Goal: Transaction & Acquisition: Download file/media

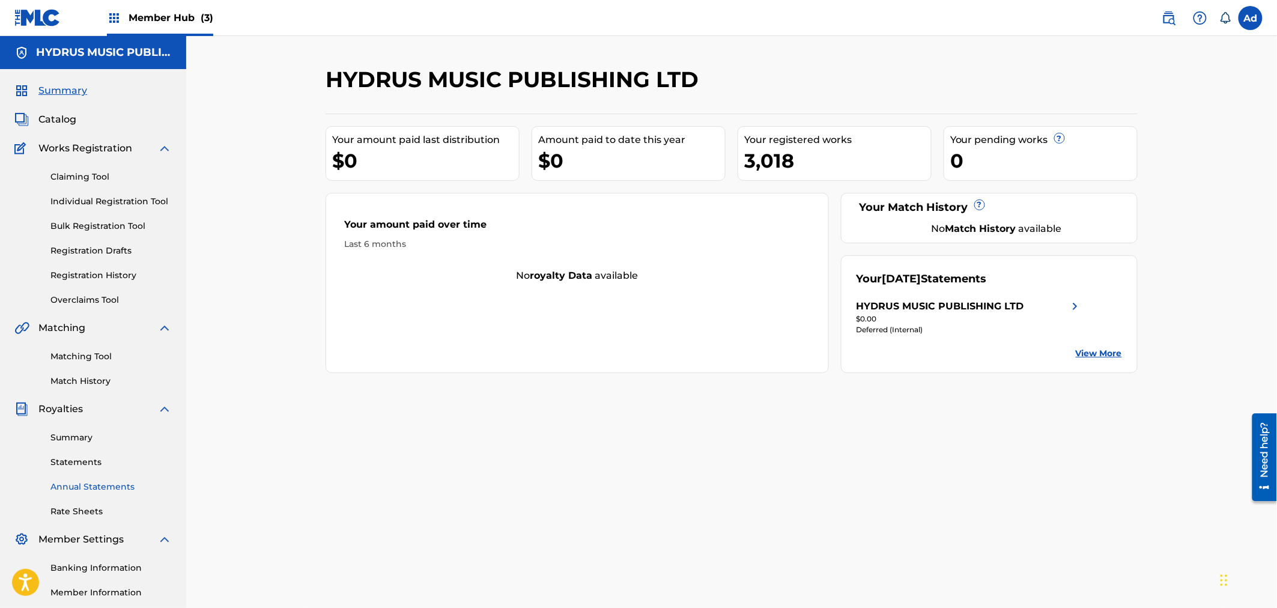
click at [87, 483] on link "Annual Statements" at bounding box center [110, 487] width 121 height 13
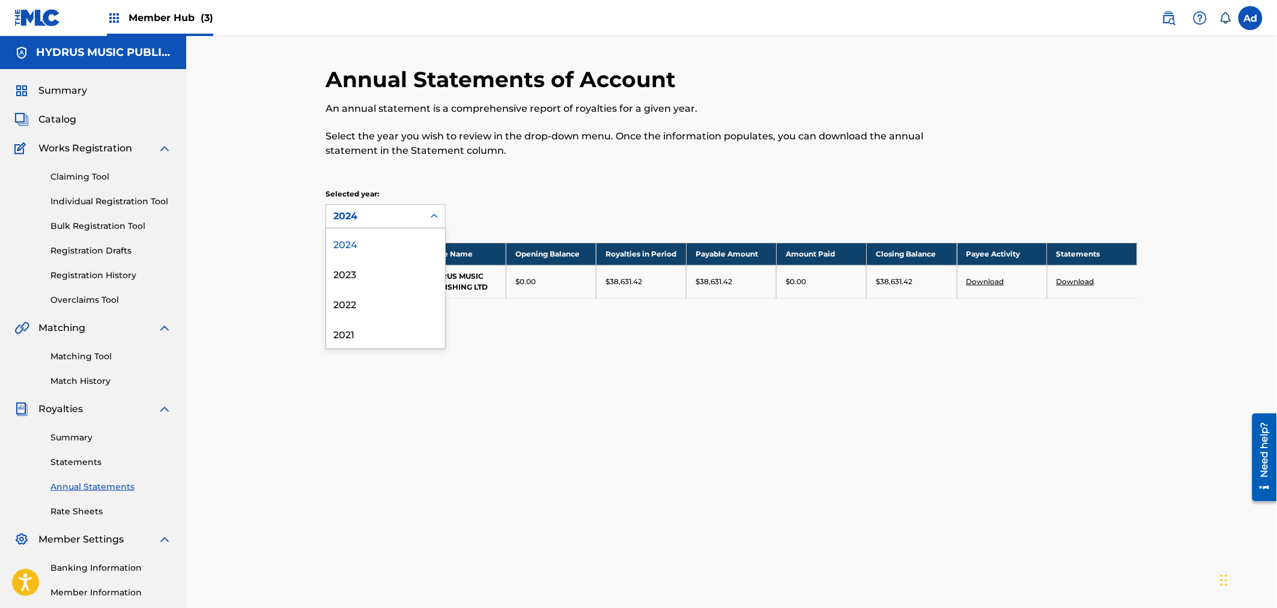
click at [433, 212] on icon at bounding box center [434, 216] width 12 height 12
click at [346, 336] on div "2021" at bounding box center [385, 333] width 119 height 30
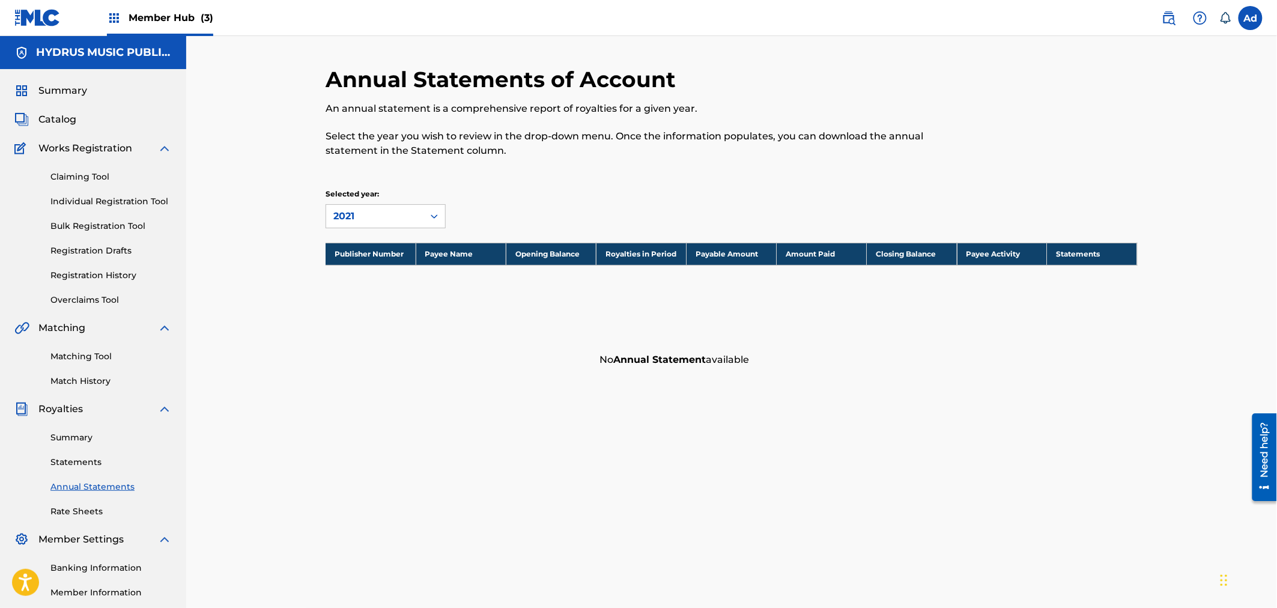
click at [433, 215] on icon at bounding box center [434, 216] width 12 height 12
click at [353, 303] on div "2022" at bounding box center [385, 303] width 119 height 30
click at [437, 209] on div at bounding box center [435, 217] width 22 height 22
click at [370, 278] on div "2023" at bounding box center [385, 273] width 119 height 30
click at [434, 213] on icon at bounding box center [434, 216] width 12 height 12
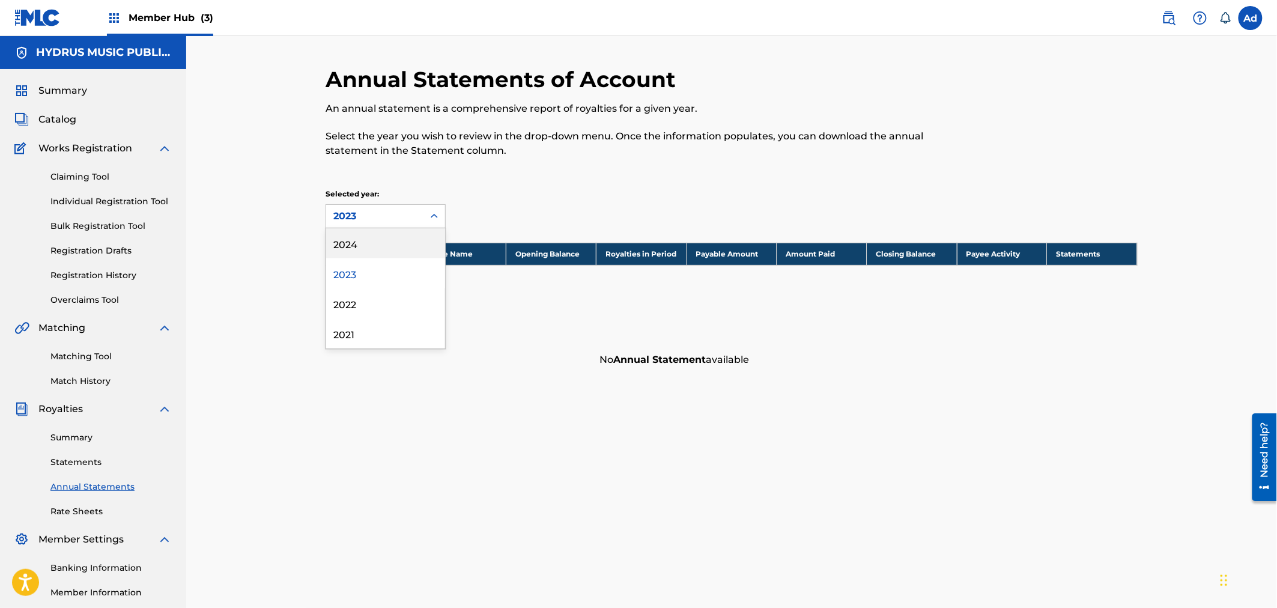
click at [385, 243] on div "2024" at bounding box center [385, 243] width 119 height 30
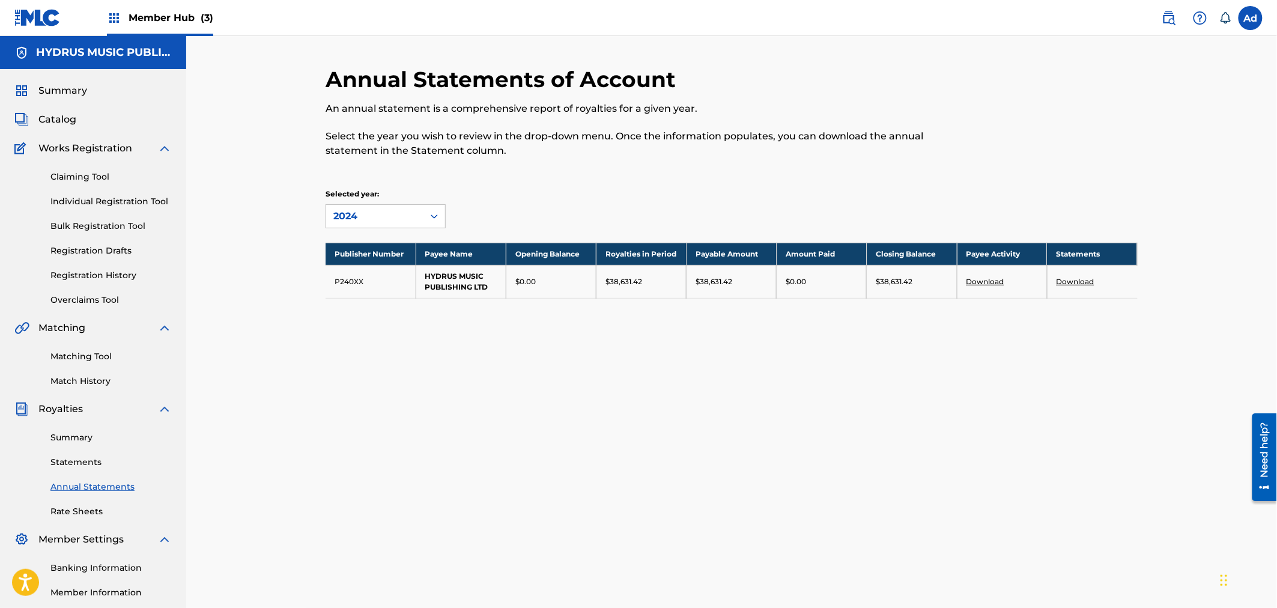
click at [981, 279] on link "Download" at bounding box center [986, 281] width 38 height 9
click at [1077, 279] on link "Download" at bounding box center [1076, 281] width 38 height 9
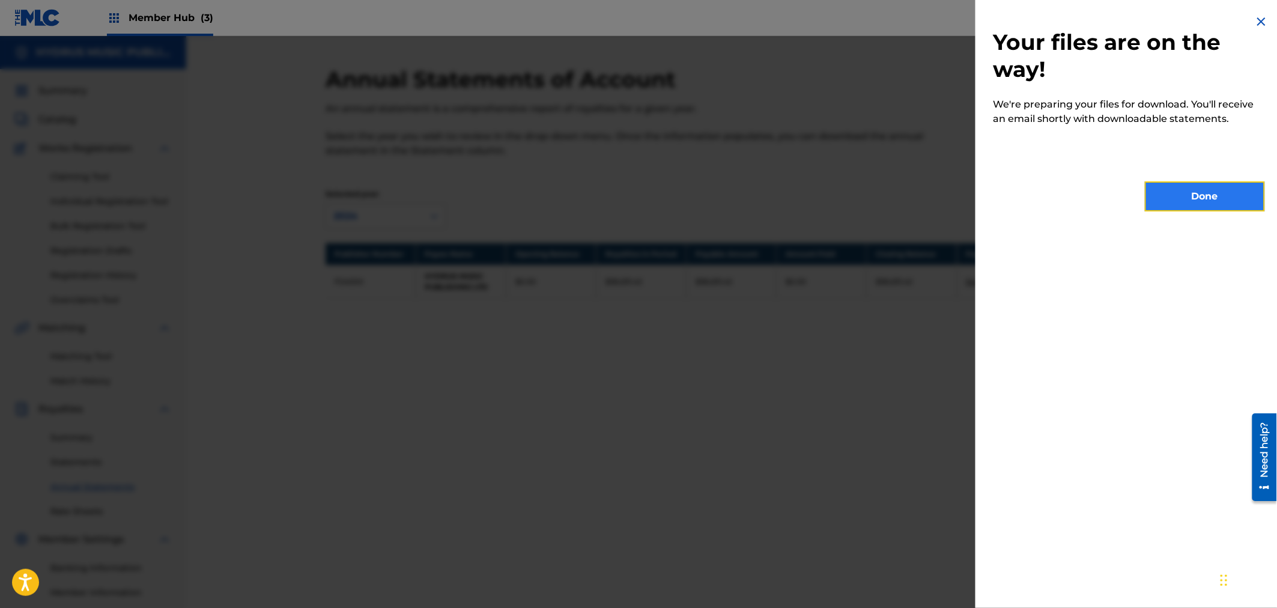
click at [1187, 204] on button "Done" at bounding box center [1205, 196] width 120 height 30
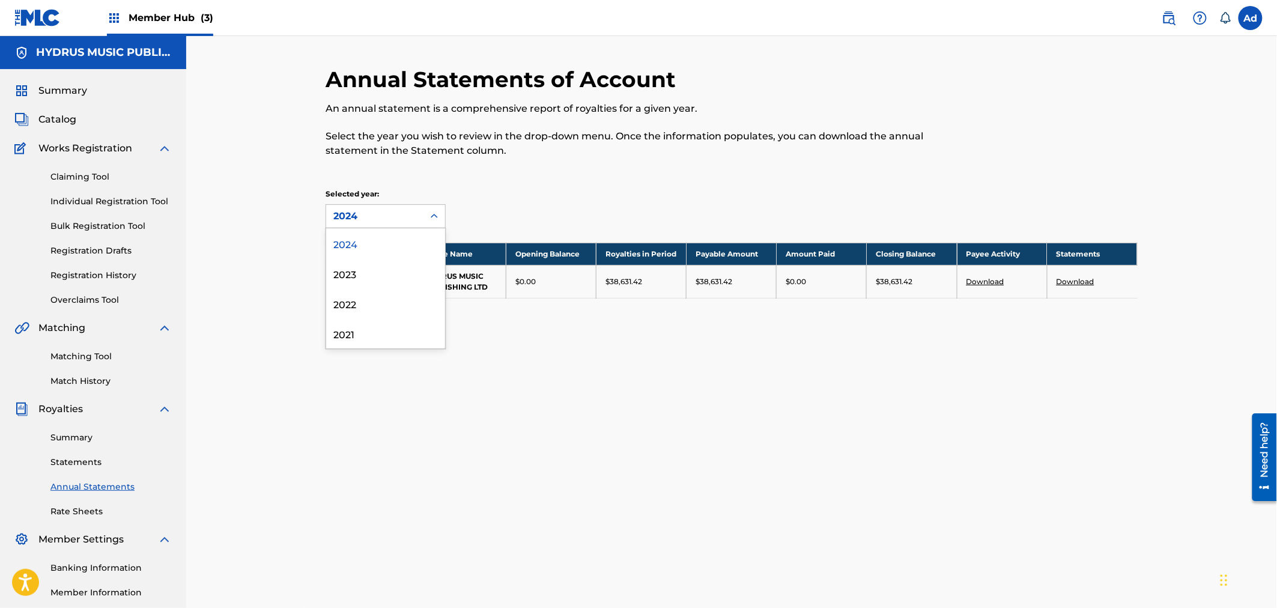
click at [433, 215] on icon at bounding box center [434, 216] width 7 height 4
drag, startPoint x: 367, startPoint y: 302, endPoint x: 494, endPoint y: 300, distance: 126.8
drag, startPoint x: 494, startPoint y: 300, endPoint x: 502, endPoint y: 457, distance: 156.5
click at [502, 457] on div "Annual Statements of Account An annual statement is a comprehensive report of r…" at bounding box center [731, 376] width 841 height 621
click at [433, 214] on icon at bounding box center [434, 216] width 12 height 12
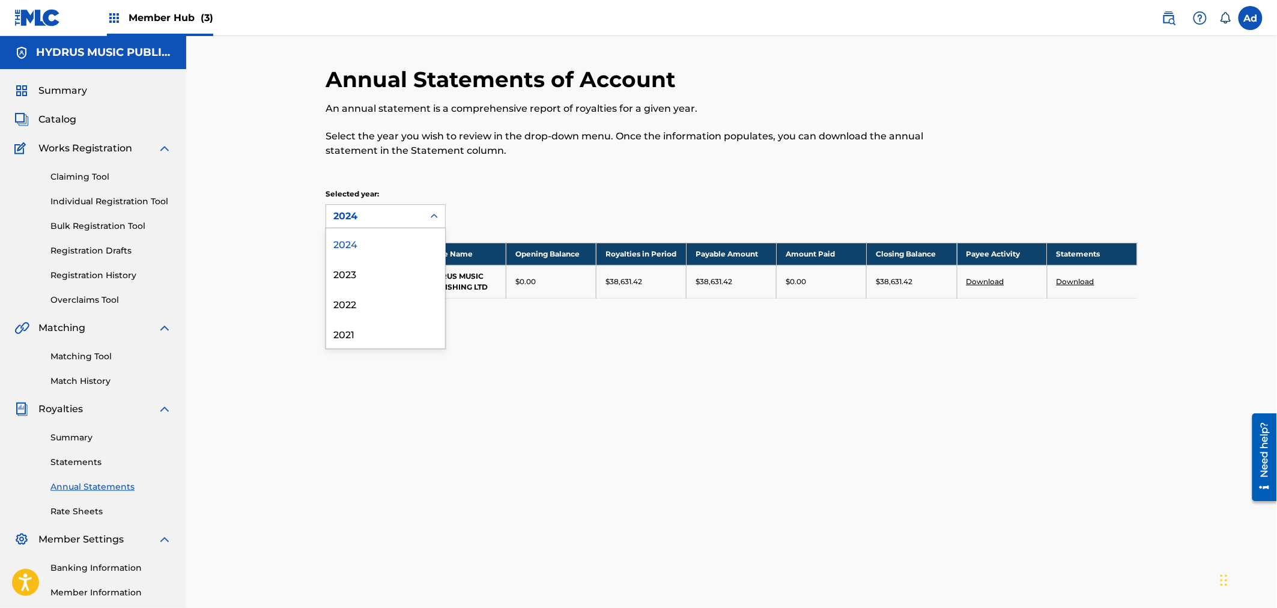
click at [362, 245] on div "2024" at bounding box center [385, 243] width 119 height 30
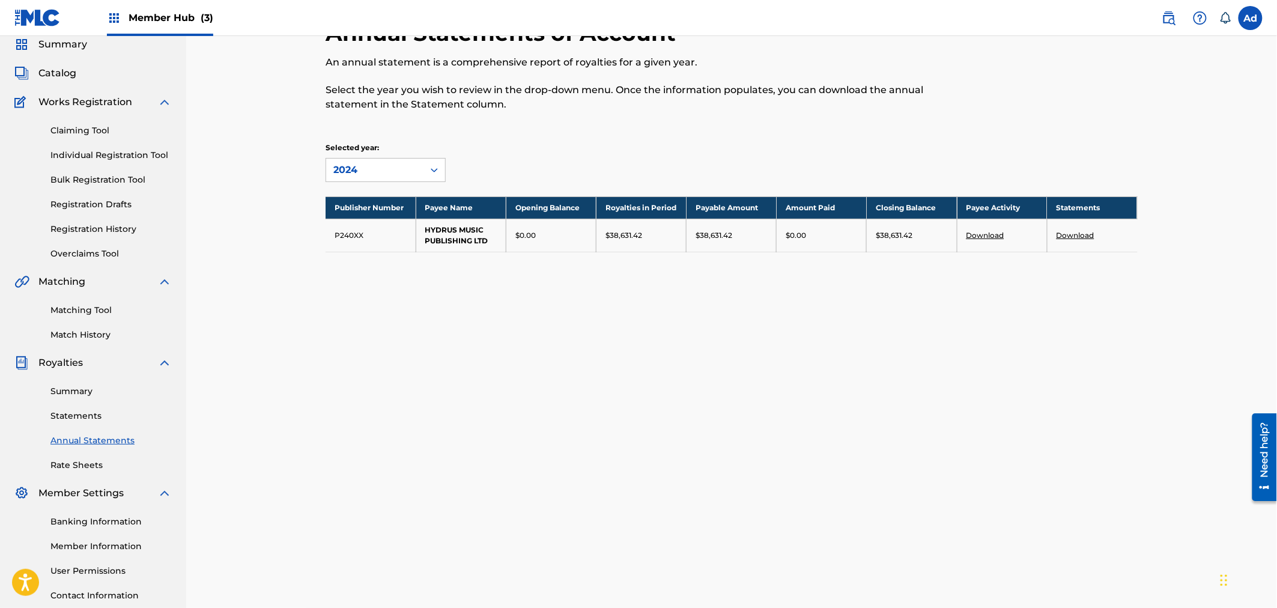
scroll to position [67, 0]
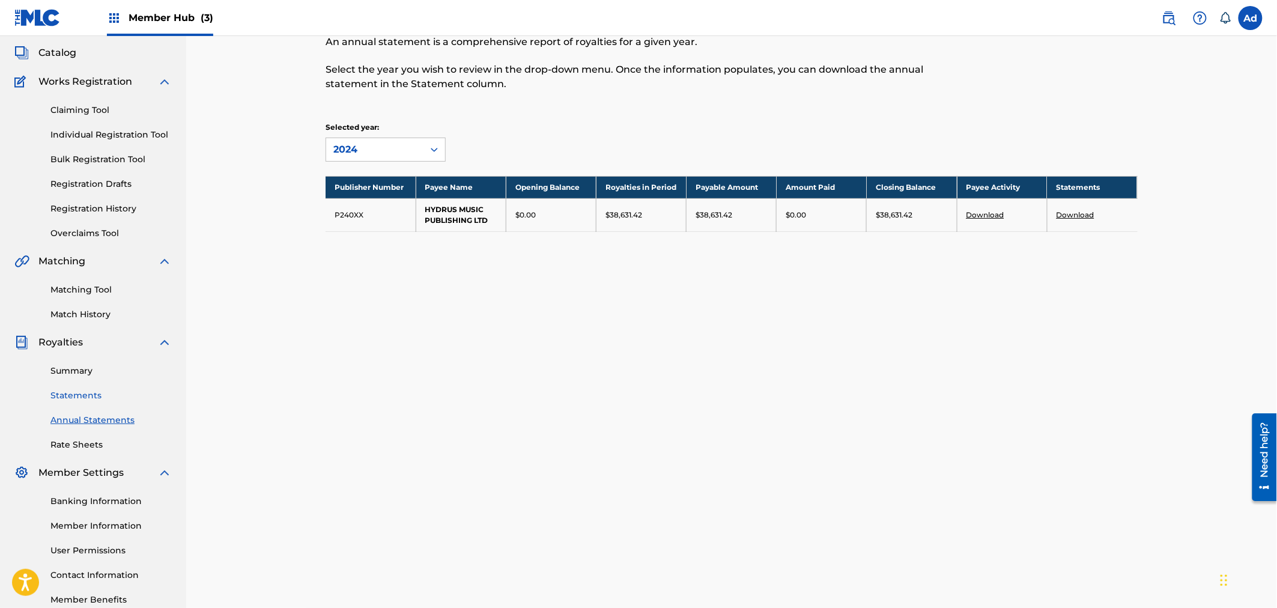
click at [71, 392] on link "Statements" at bounding box center [110, 395] width 121 height 13
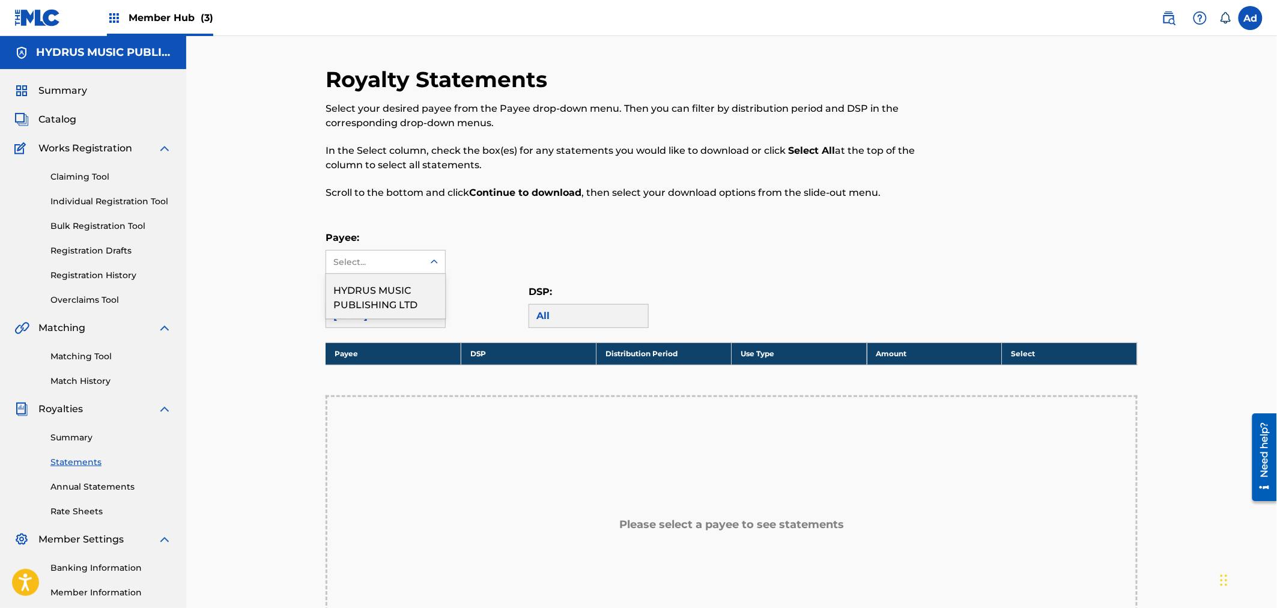
click at [434, 255] on div at bounding box center [435, 262] width 22 height 22
click at [386, 296] on div "HYDRUS MUSIC PUBLISHING LTD" at bounding box center [385, 296] width 119 height 44
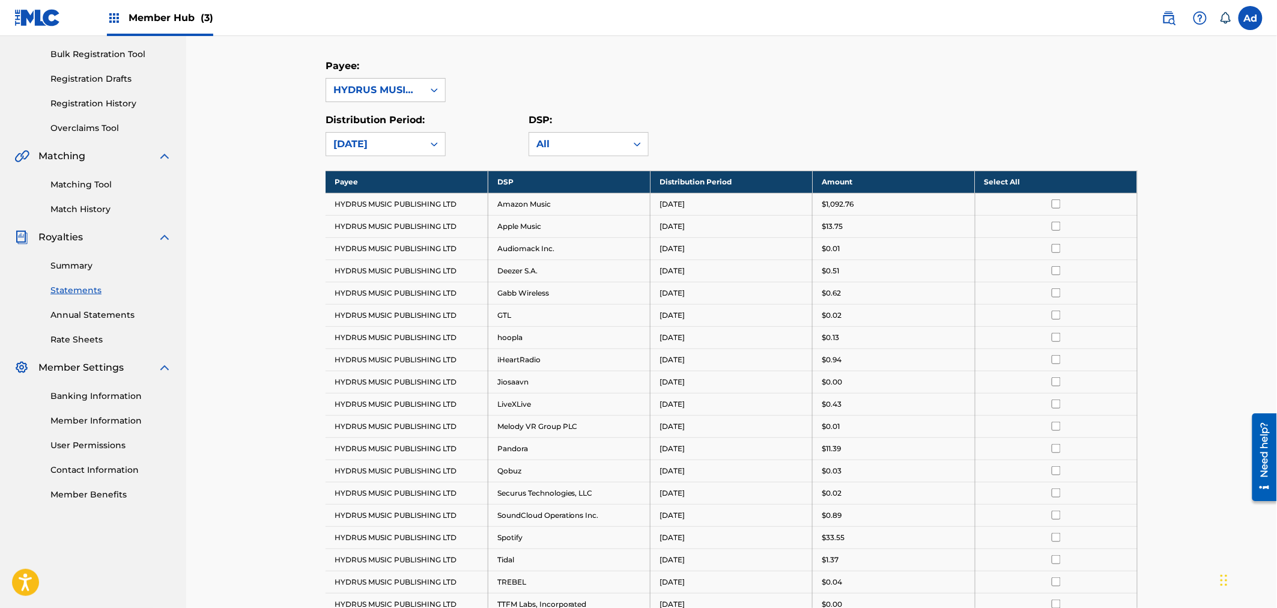
scroll to position [133, 0]
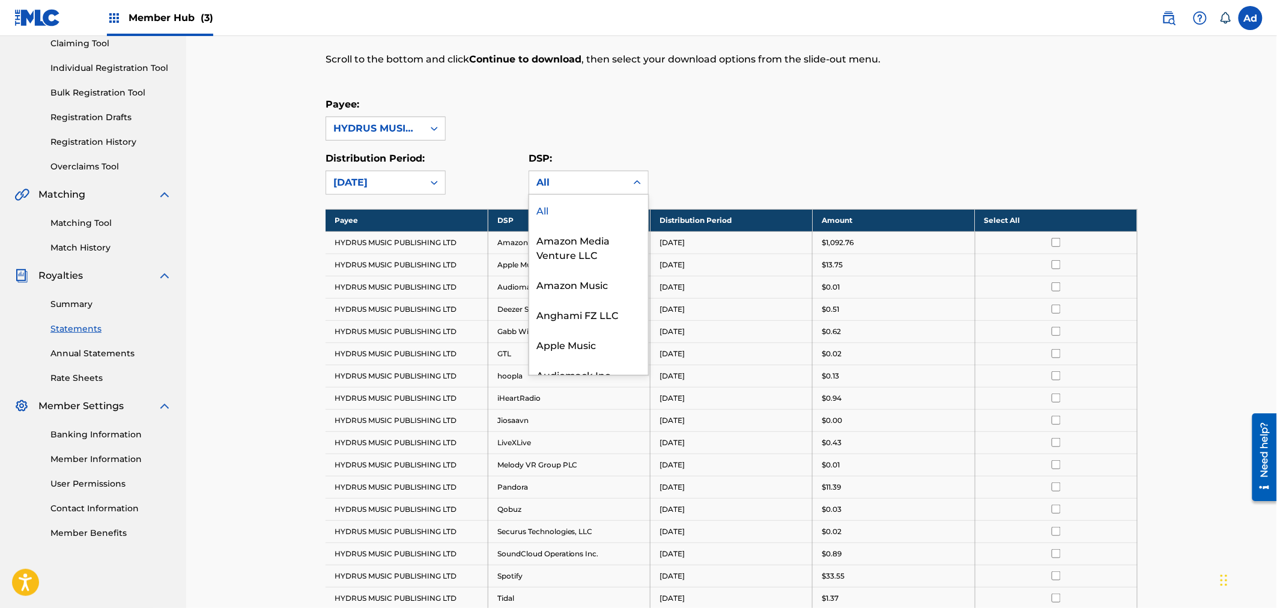
click at [561, 181] on div "All" at bounding box center [578, 182] width 83 height 14
click at [547, 203] on div "All" at bounding box center [588, 210] width 119 height 30
click at [1005, 219] on th "Select All" at bounding box center [1056, 220] width 162 height 22
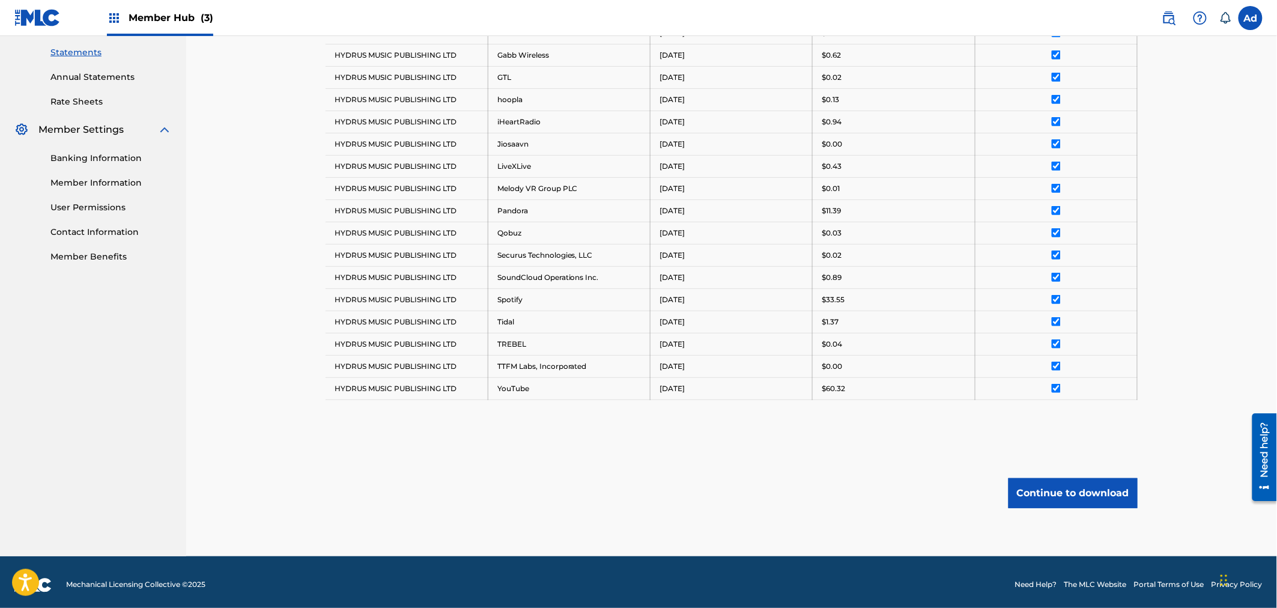
scroll to position [416, 0]
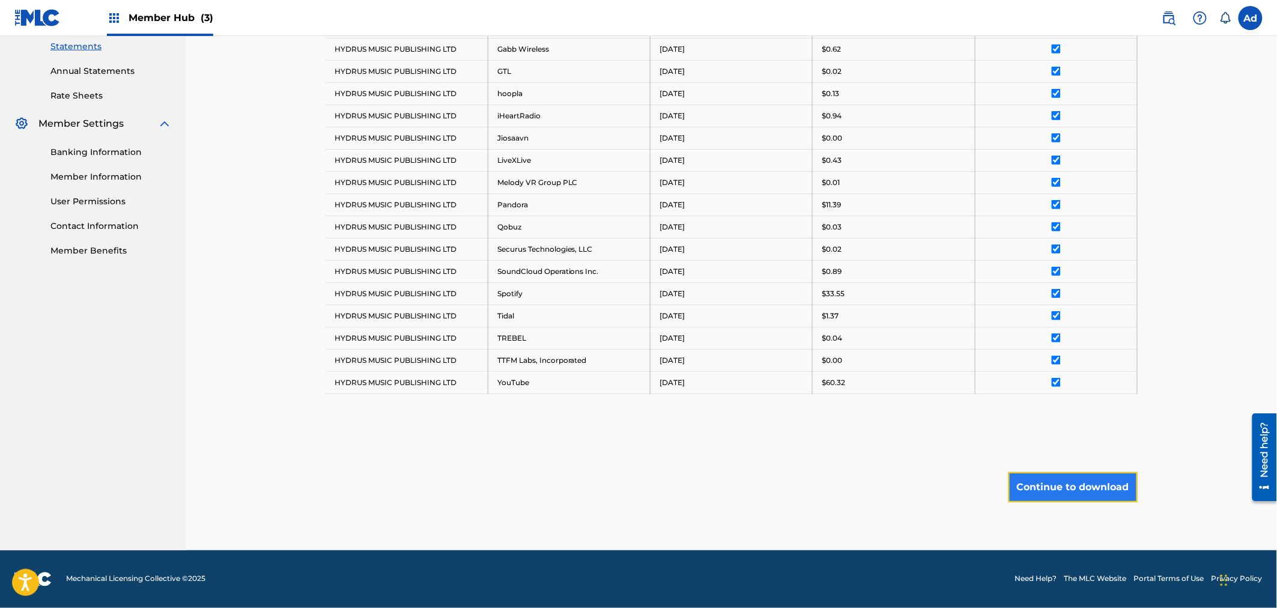
click at [1076, 490] on button "Continue to download" at bounding box center [1073, 487] width 129 height 30
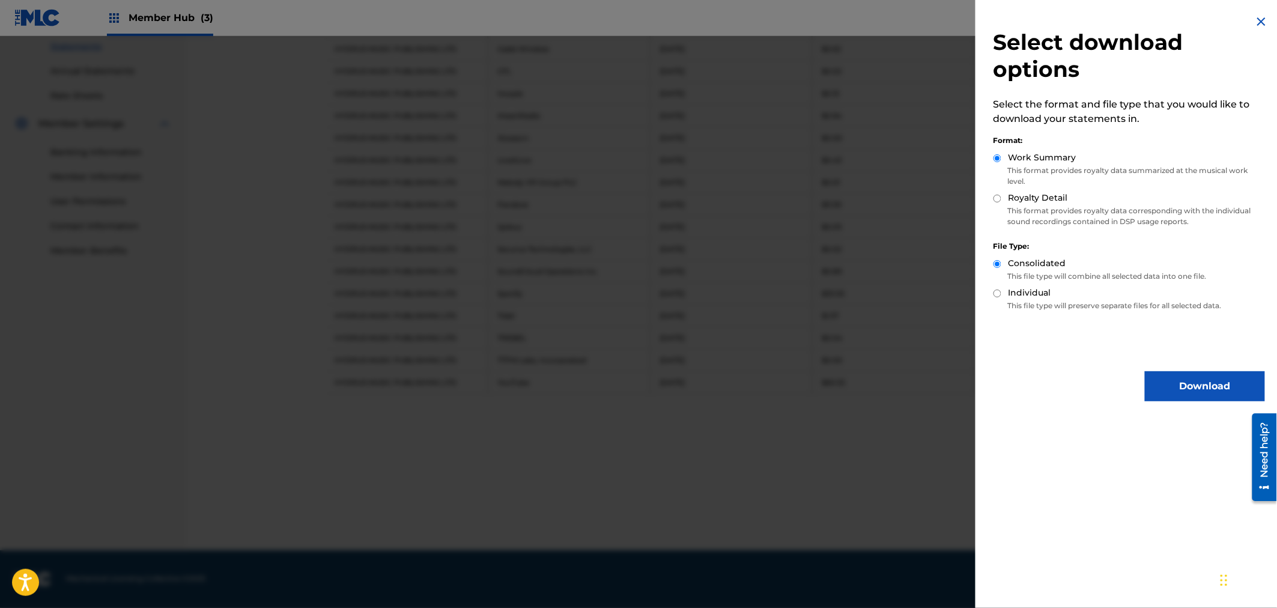
click at [1001, 200] on input "Royalty Detail" at bounding box center [998, 199] width 8 height 8
radio input "true"
click at [1191, 379] on button "Download" at bounding box center [1205, 386] width 120 height 30
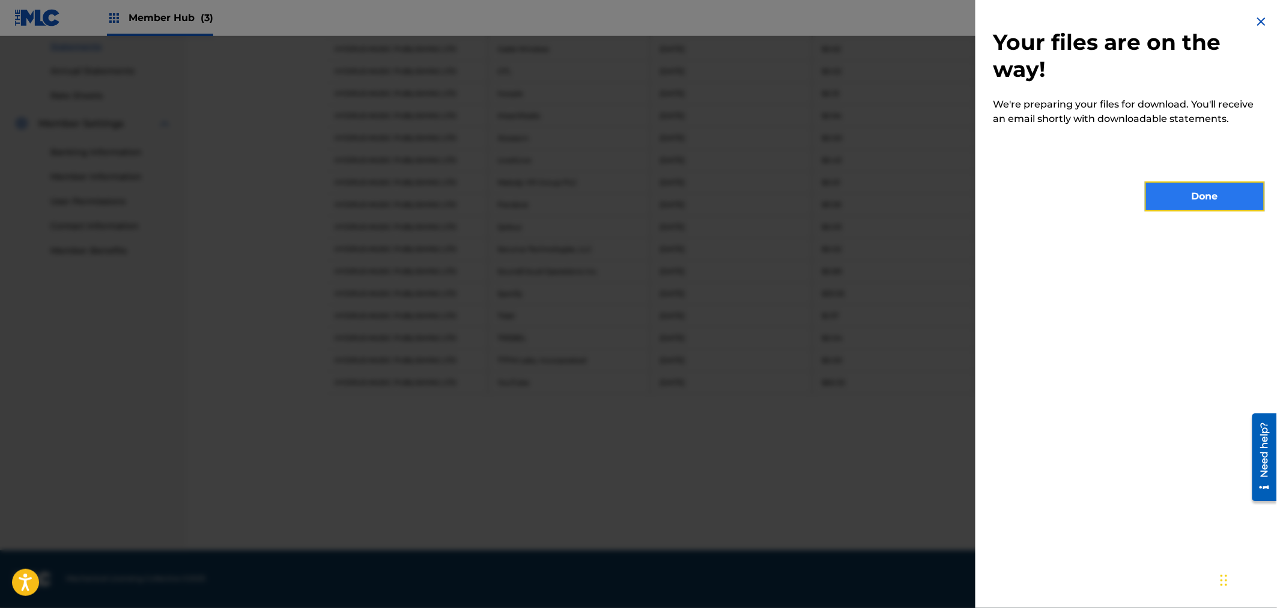
click at [1196, 190] on button "Done" at bounding box center [1205, 196] width 120 height 30
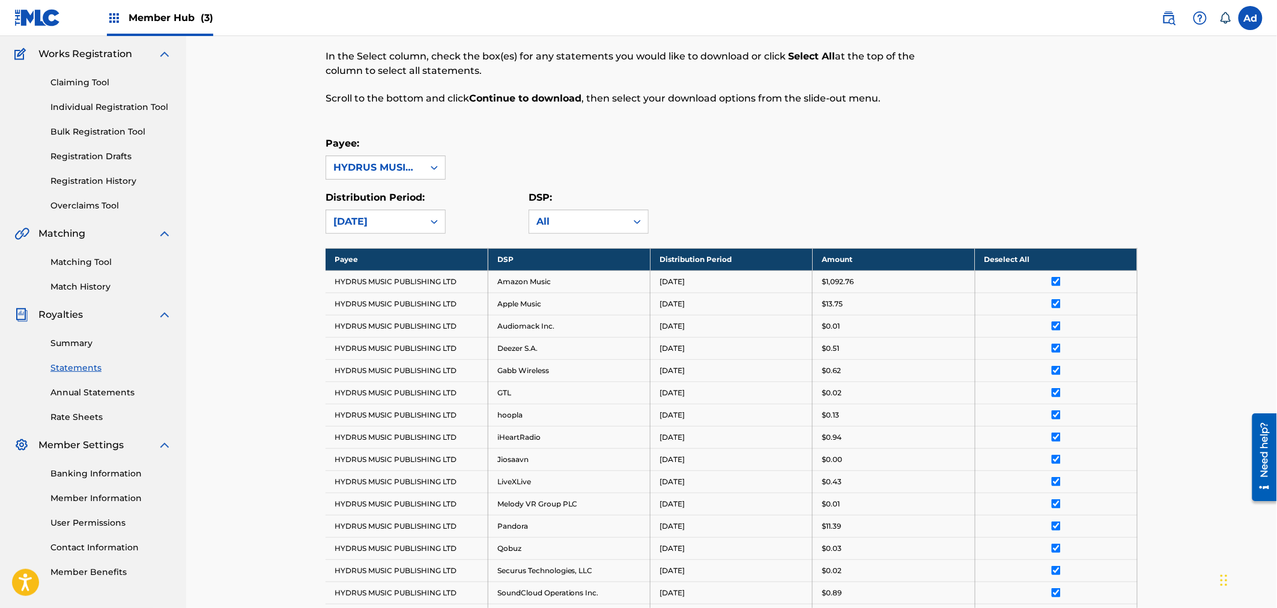
scroll to position [82, 0]
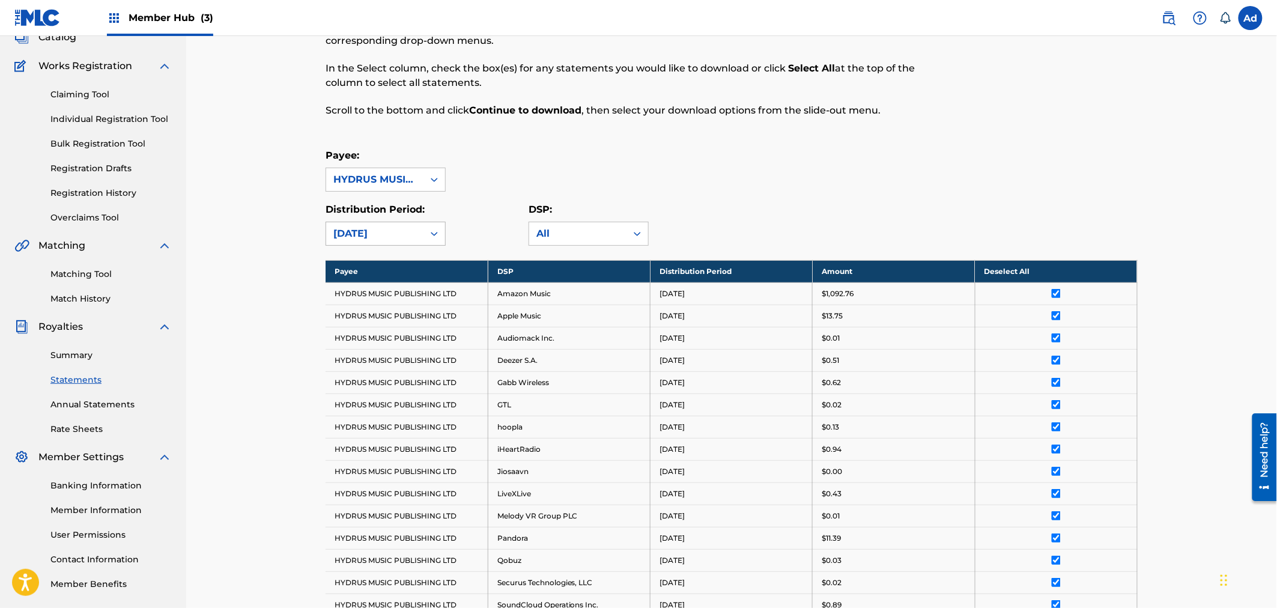
click at [433, 233] on icon at bounding box center [434, 234] width 7 height 4
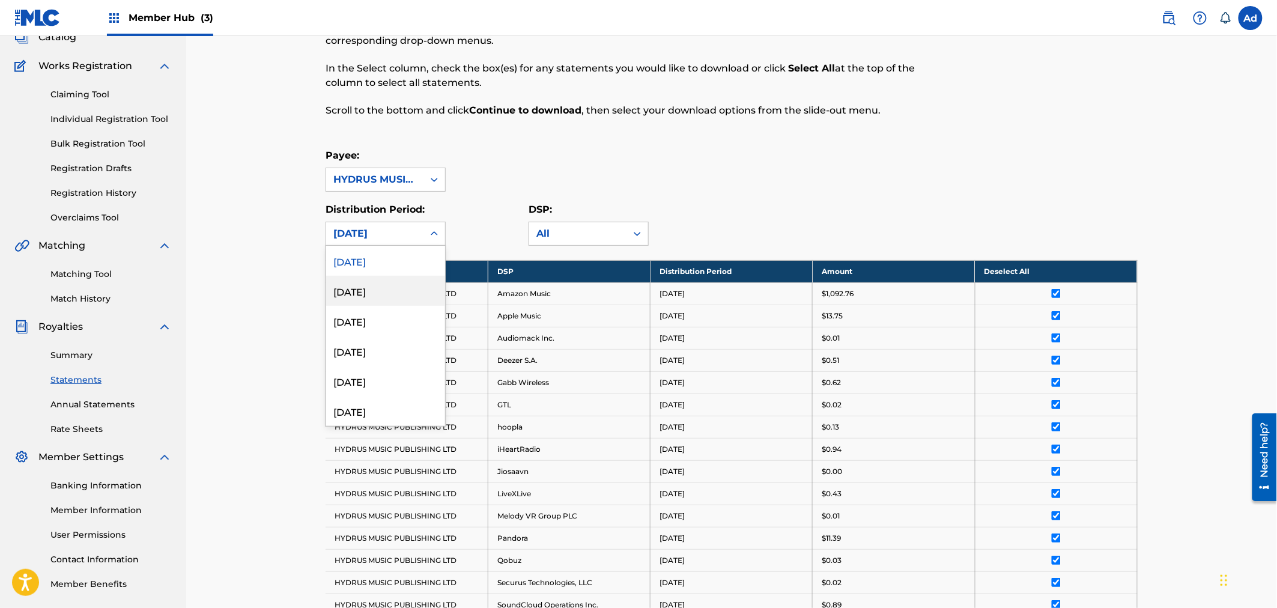
click at [376, 291] on div "[DATE]" at bounding box center [385, 291] width 119 height 30
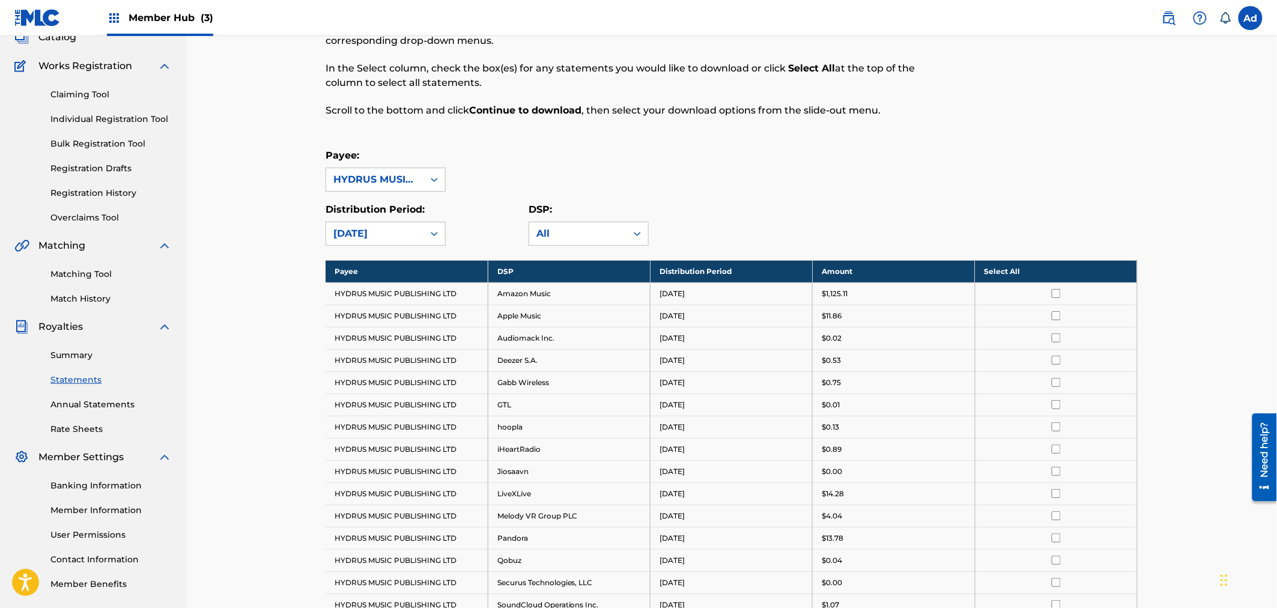
click at [1003, 275] on th "Select All" at bounding box center [1056, 271] width 162 height 22
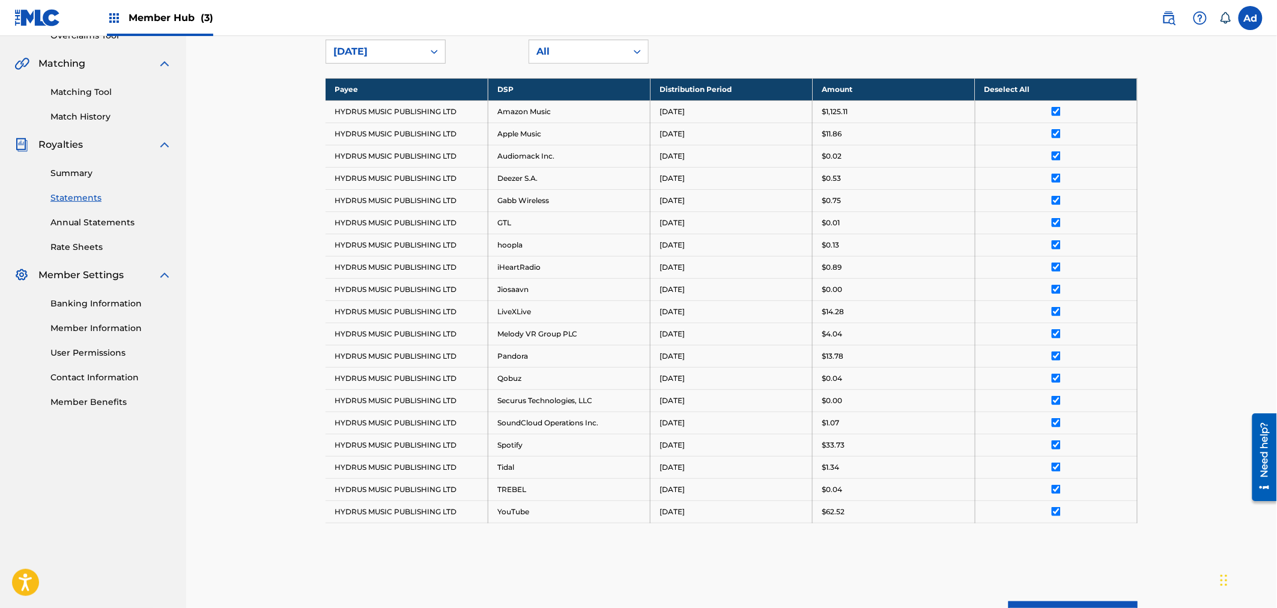
scroll to position [283, 0]
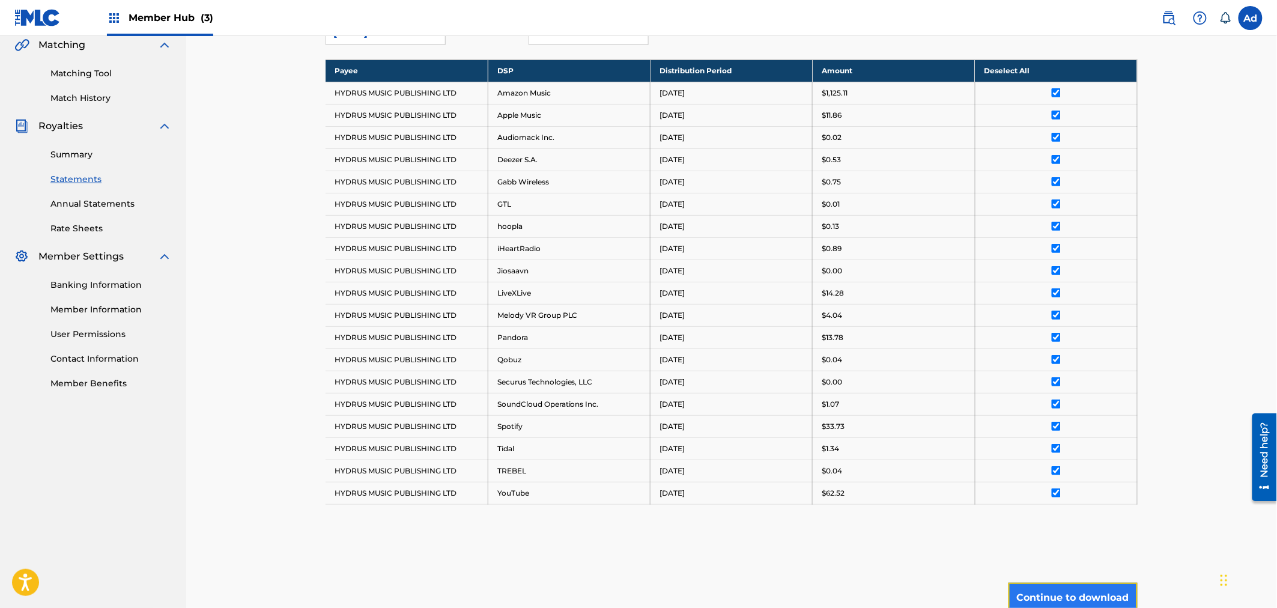
click at [1058, 592] on button "Continue to download" at bounding box center [1073, 598] width 129 height 30
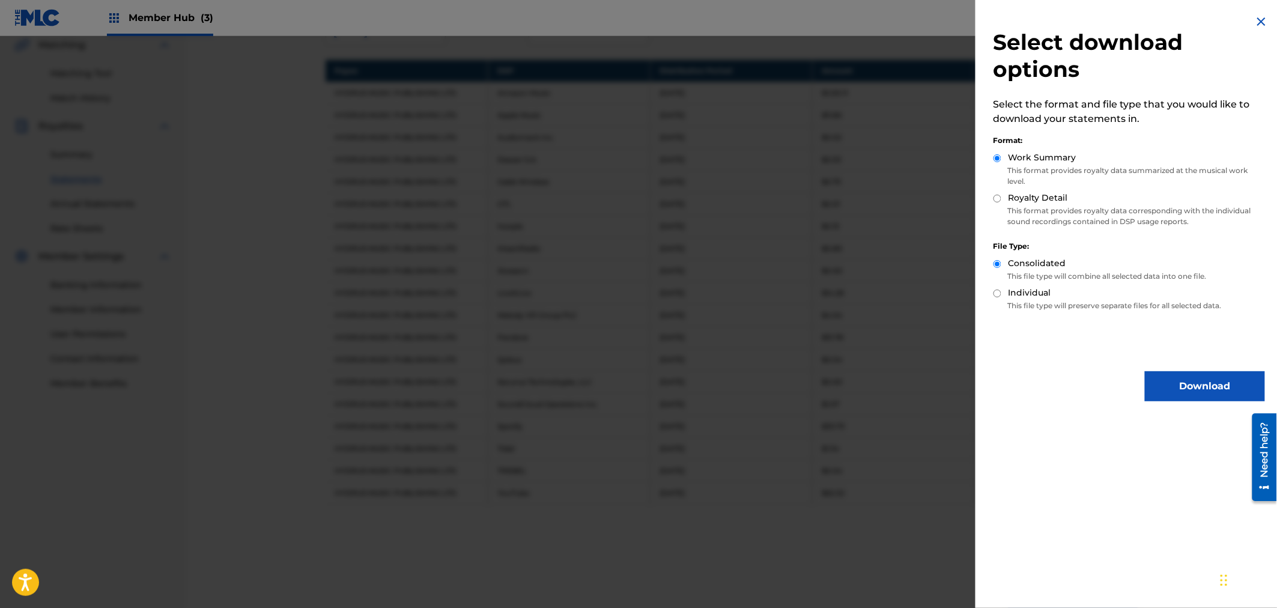
click at [996, 201] on input "Royalty Detail" at bounding box center [998, 199] width 8 height 8
radio input "true"
click at [1198, 379] on button "Download" at bounding box center [1205, 386] width 120 height 30
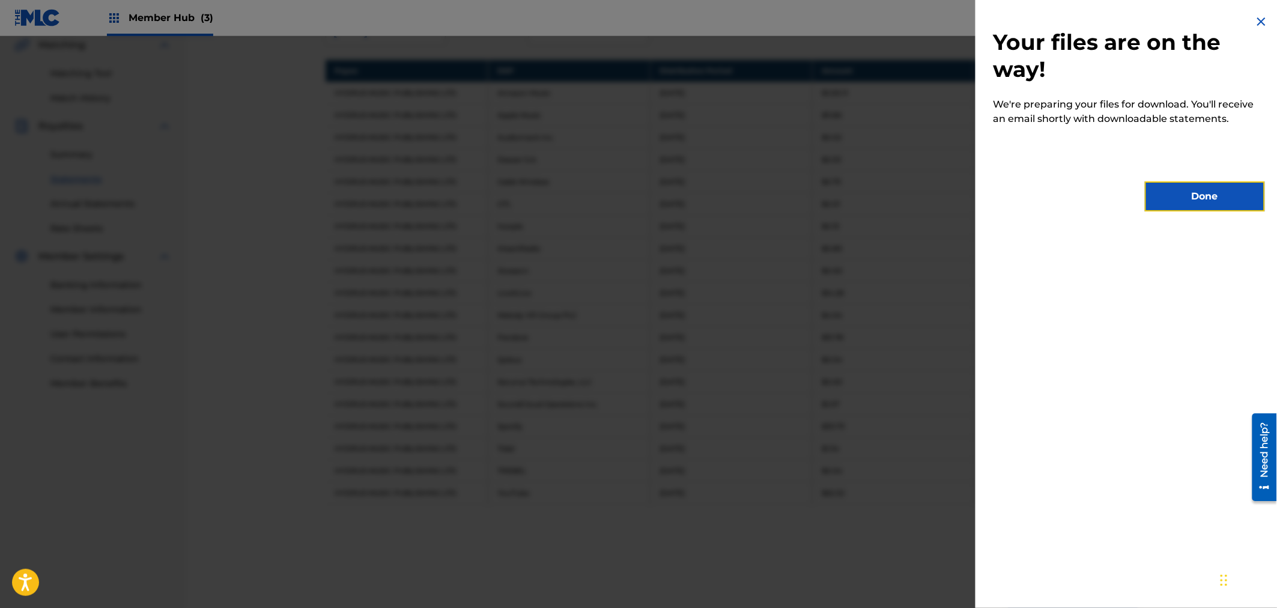
click at [1202, 195] on button "Done" at bounding box center [1205, 196] width 120 height 30
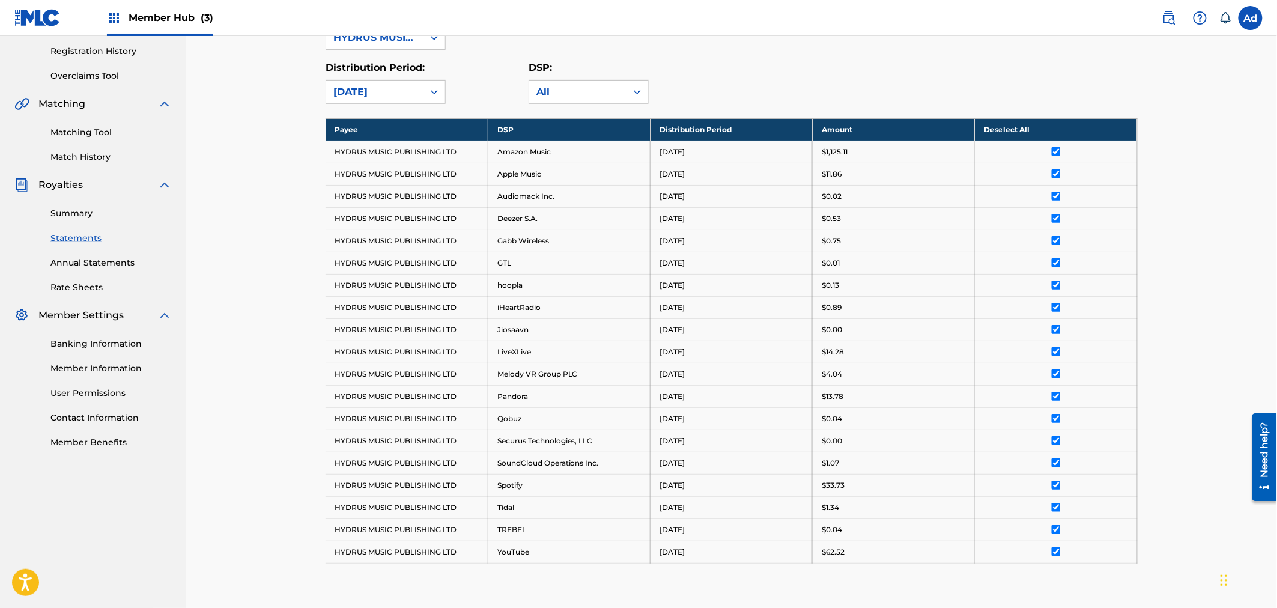
scroll to position [149, 0]
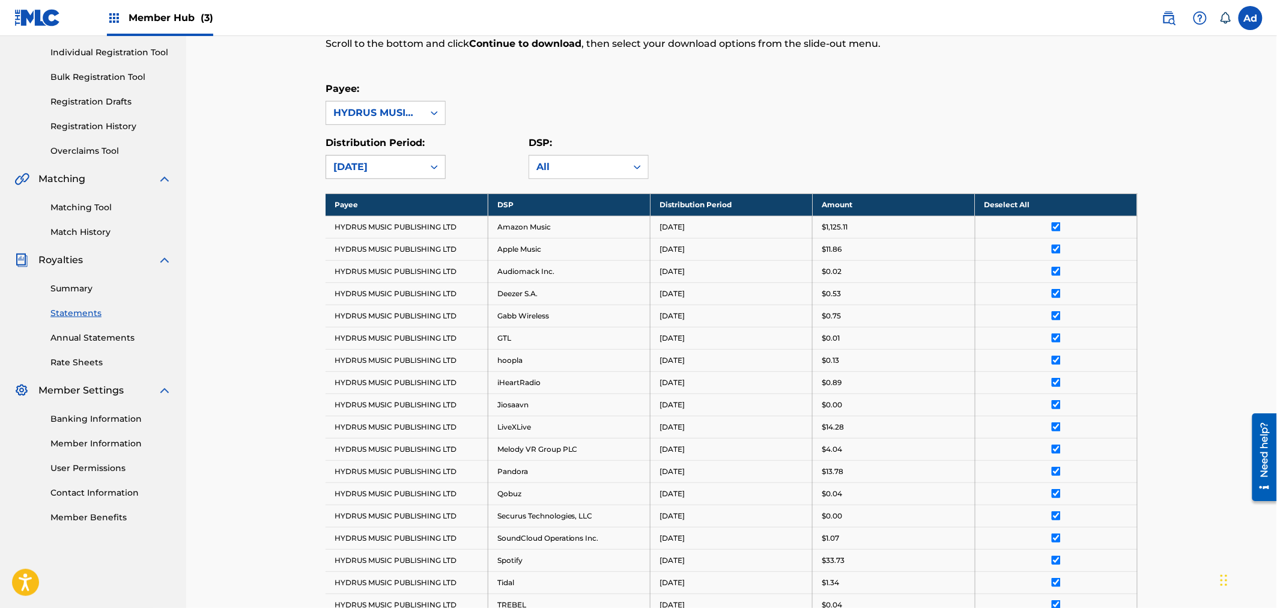
click at [430, 169] on icon at bounding box center [434, 167] width 12 height 12
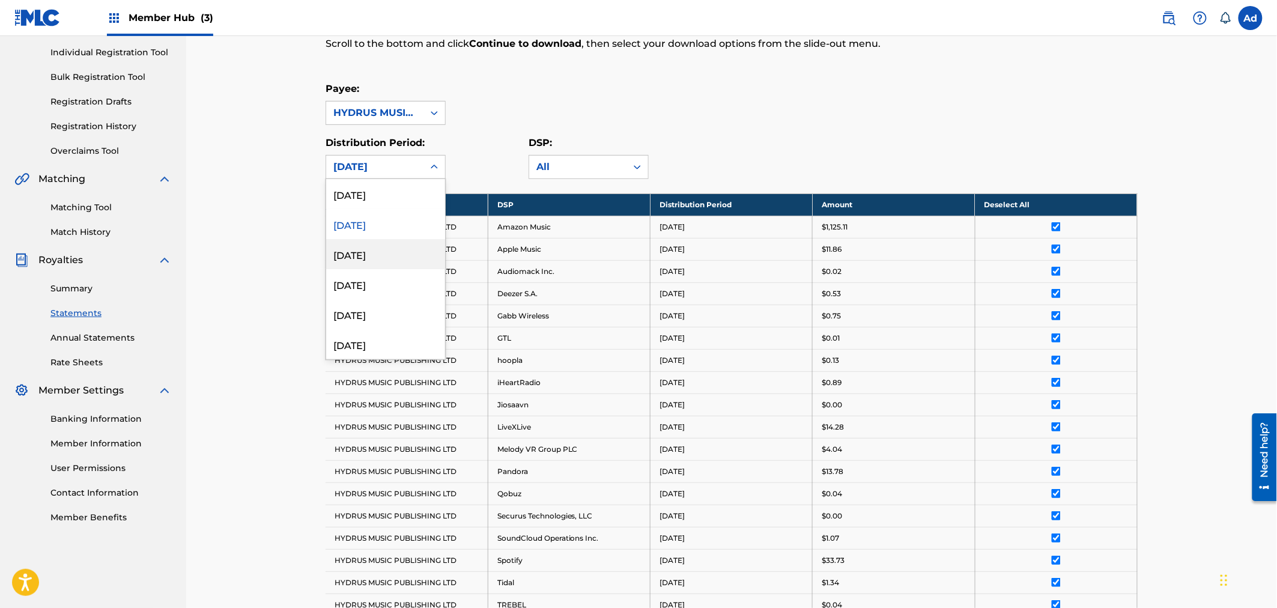
click at [361, 255] on div "[DATE]" at bounding box center [385, 254] width 119 height 30
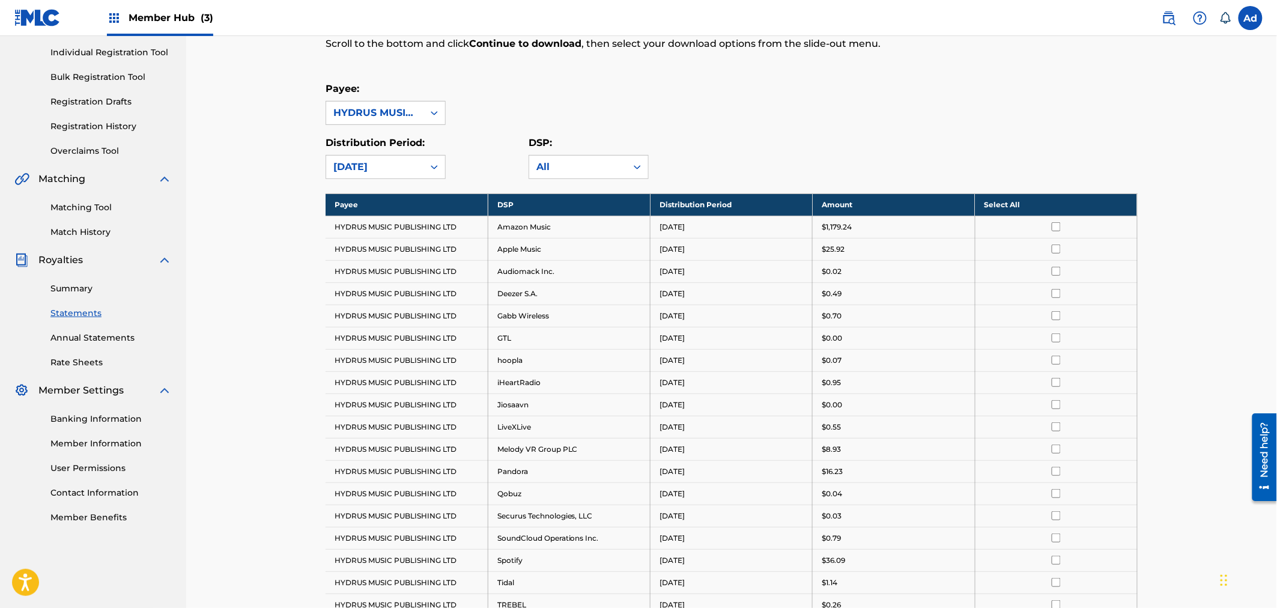
click at [965, 356] on td "$0.07" at bounding box center [894, 360] width 162 height 22
click at [1056, 211] on th "Select All" at bounding box center [1056, 204] width 162 height 22
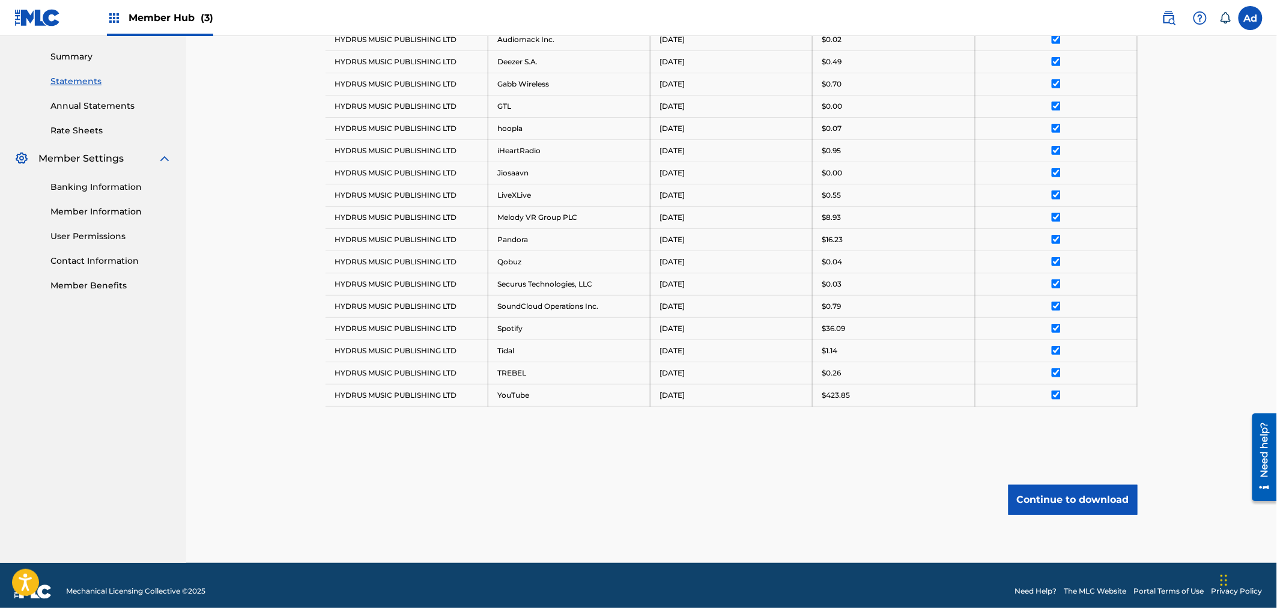
scroll to position [394, 0]
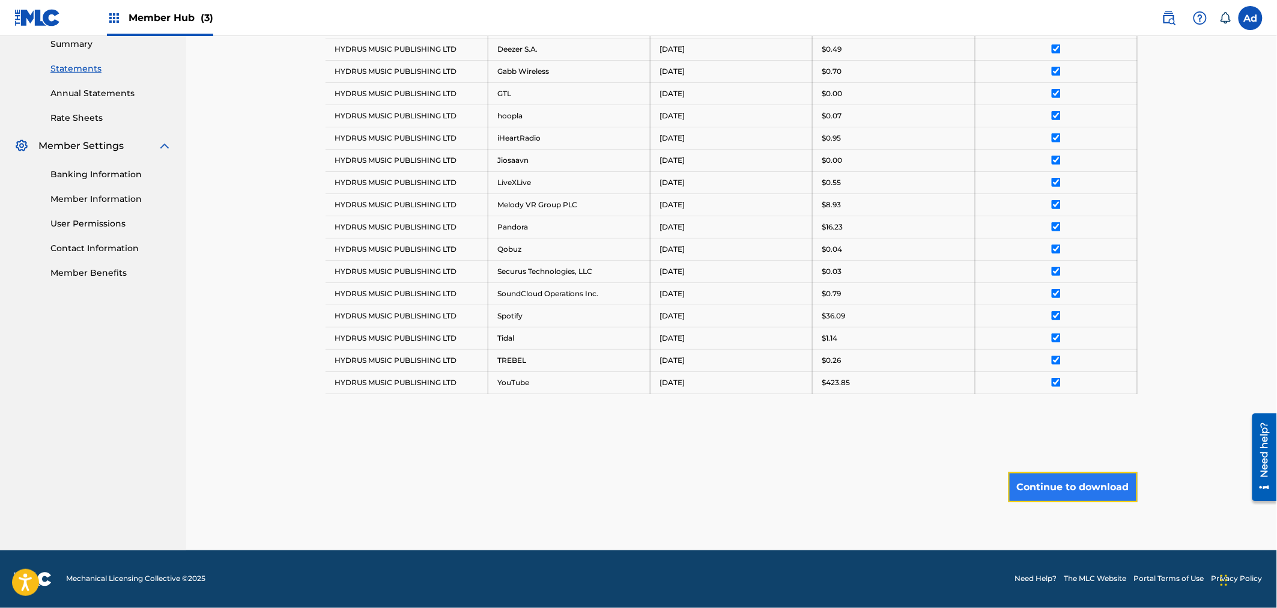
click at [1080, 486] on button "Continue to download" at bounding box center [1073, 487] width 129 height 30
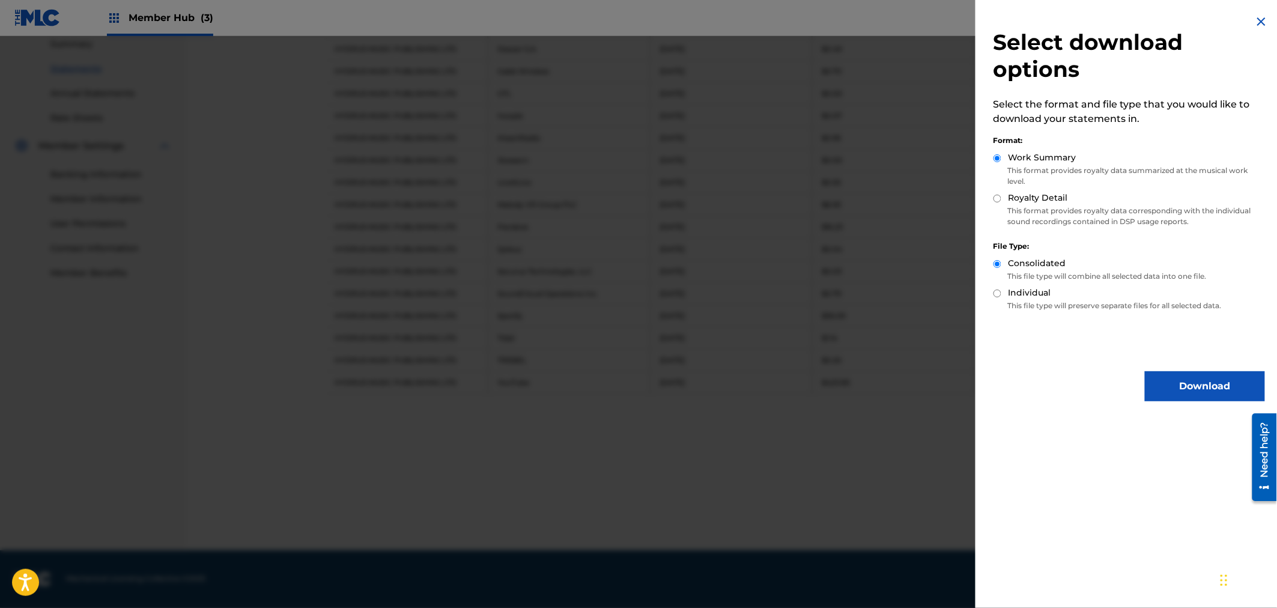
click at [997, 198] on input "Royalty Detail" at bounding box center [998, 199] width 8 height 8
radio input "true"
click at [1196, 379] on button "Download" at bounding box center [1205, 386] width 120 height 30
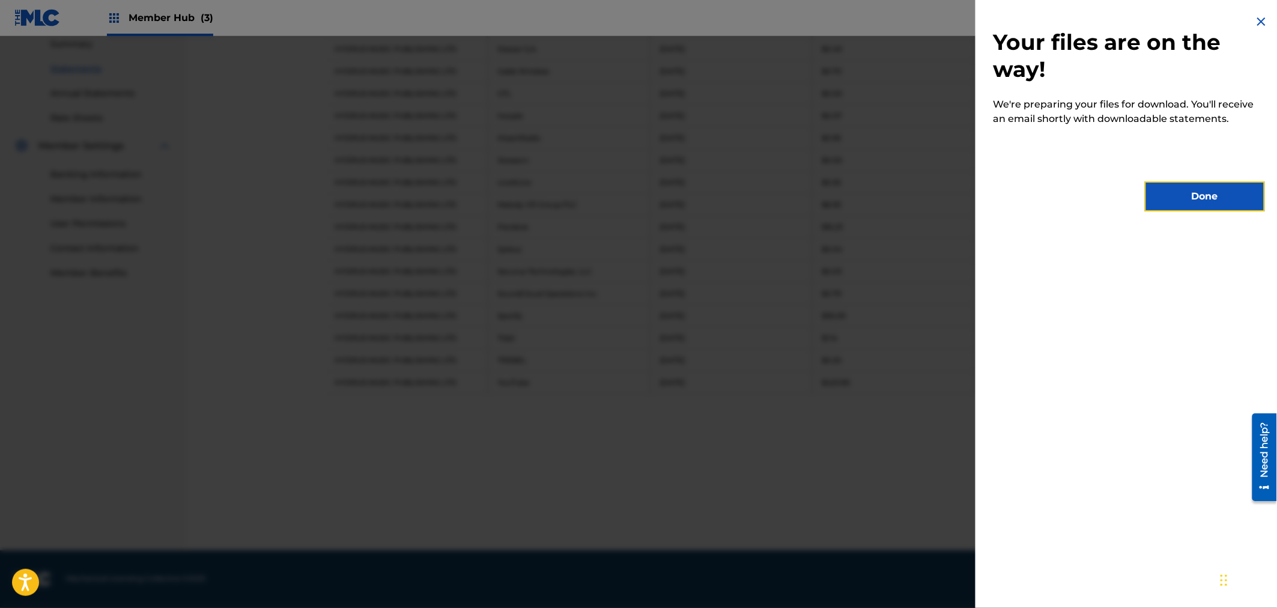
click at [1190, 191] on button "Done" at bounding box center [1205, 196] width 120 height 30
